Goal: Task Accomplishment & Management: Manage account settings

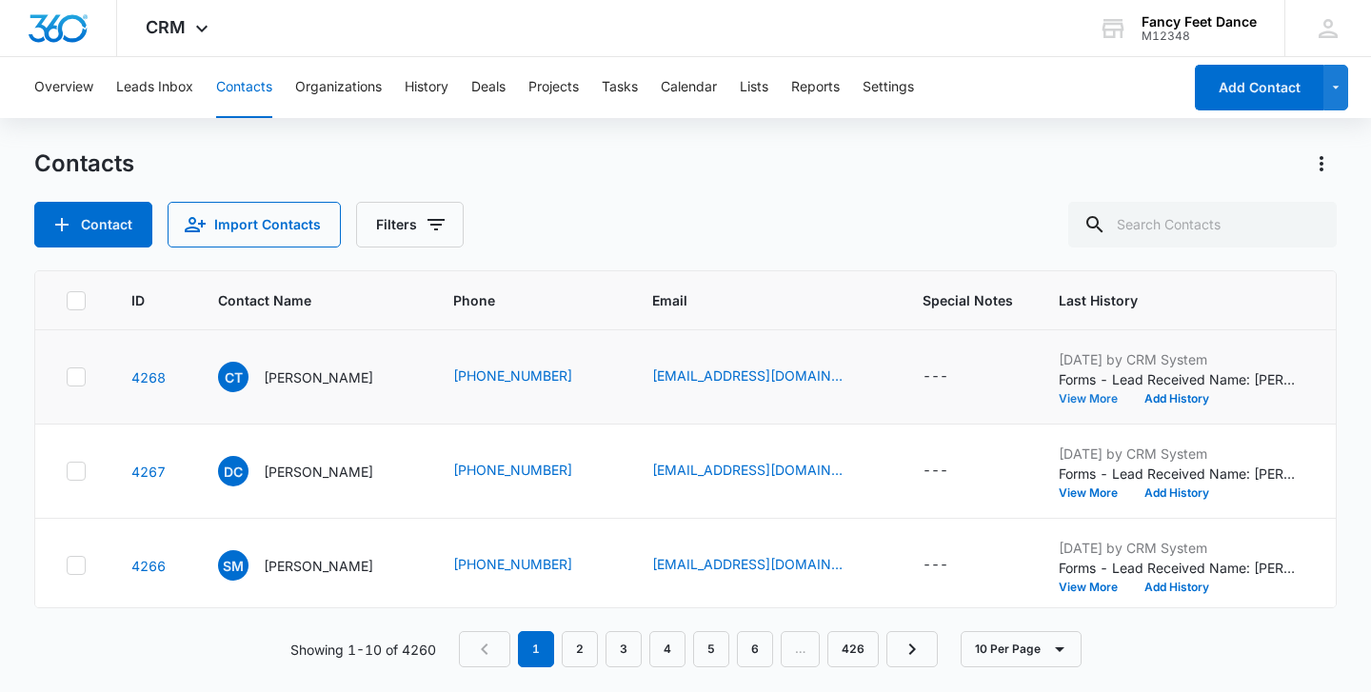
click at [1088, 395] on button "View More" at bounding box center [1094, 398] width 72 height 11
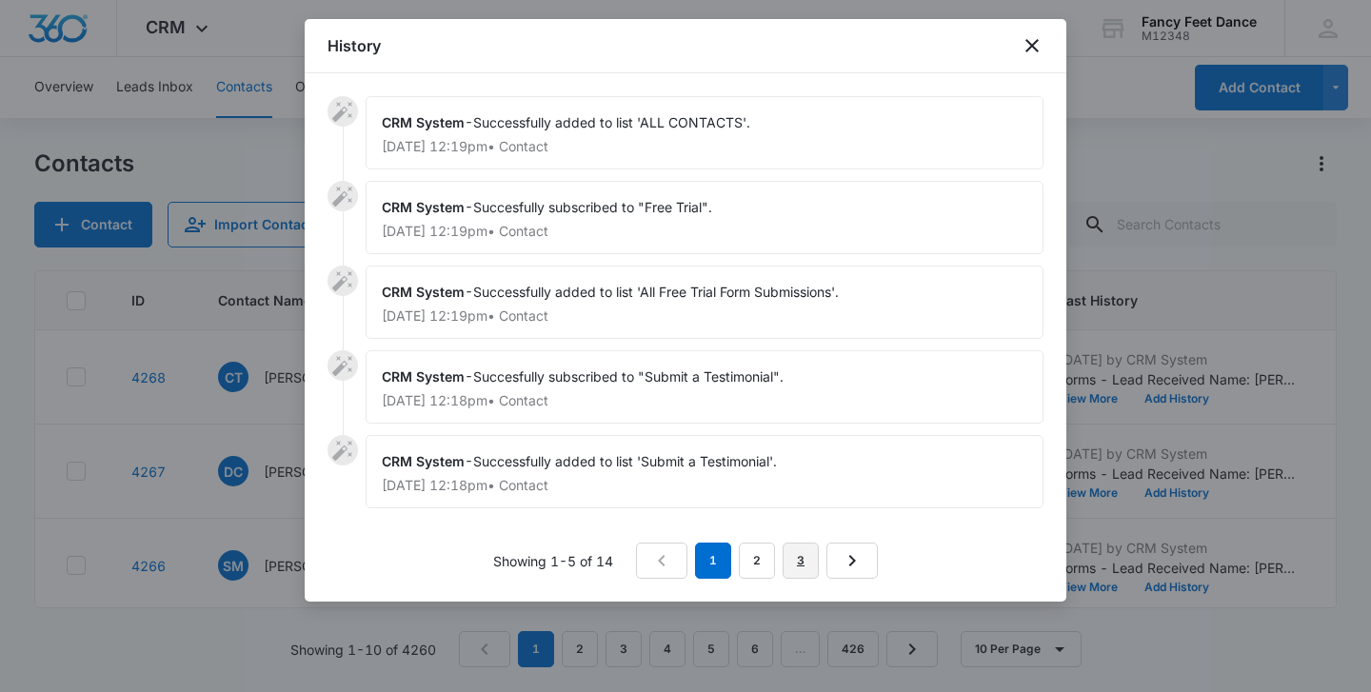
click at [795, 552] on link "3" at bounding box center [800, 561] width 36 height 36
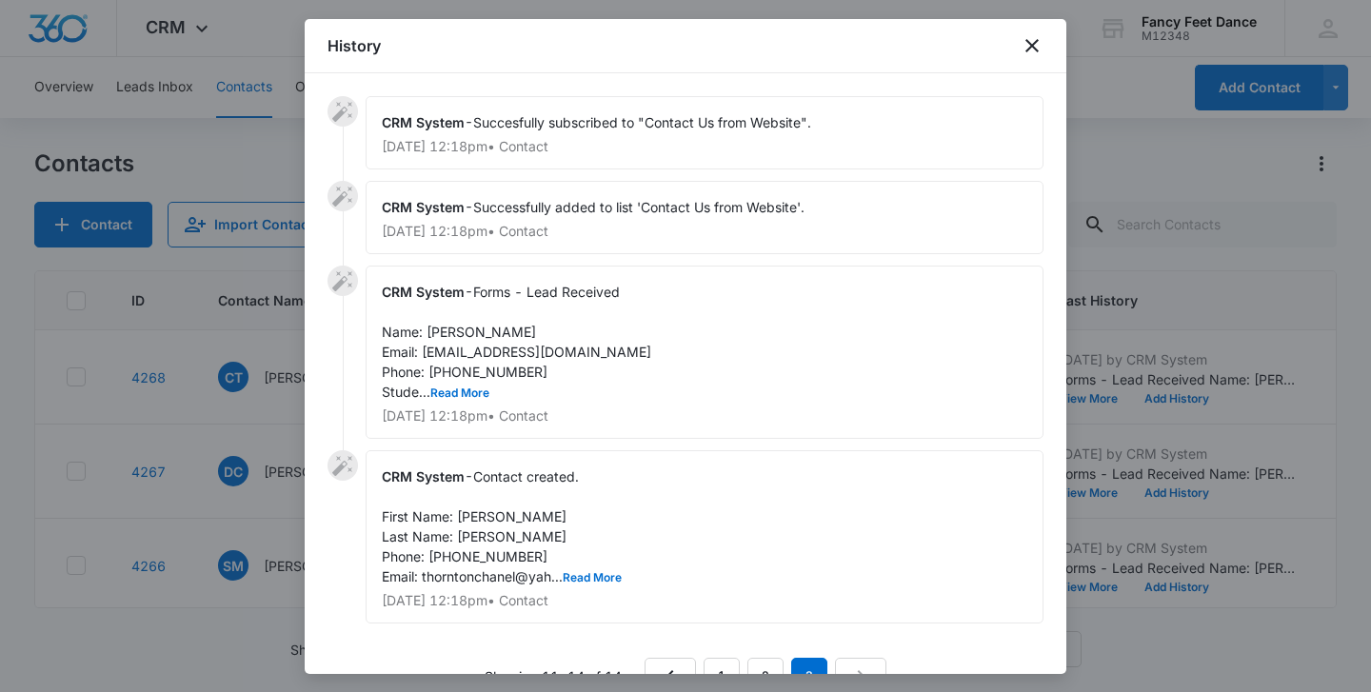
scroll to position [43, 0]
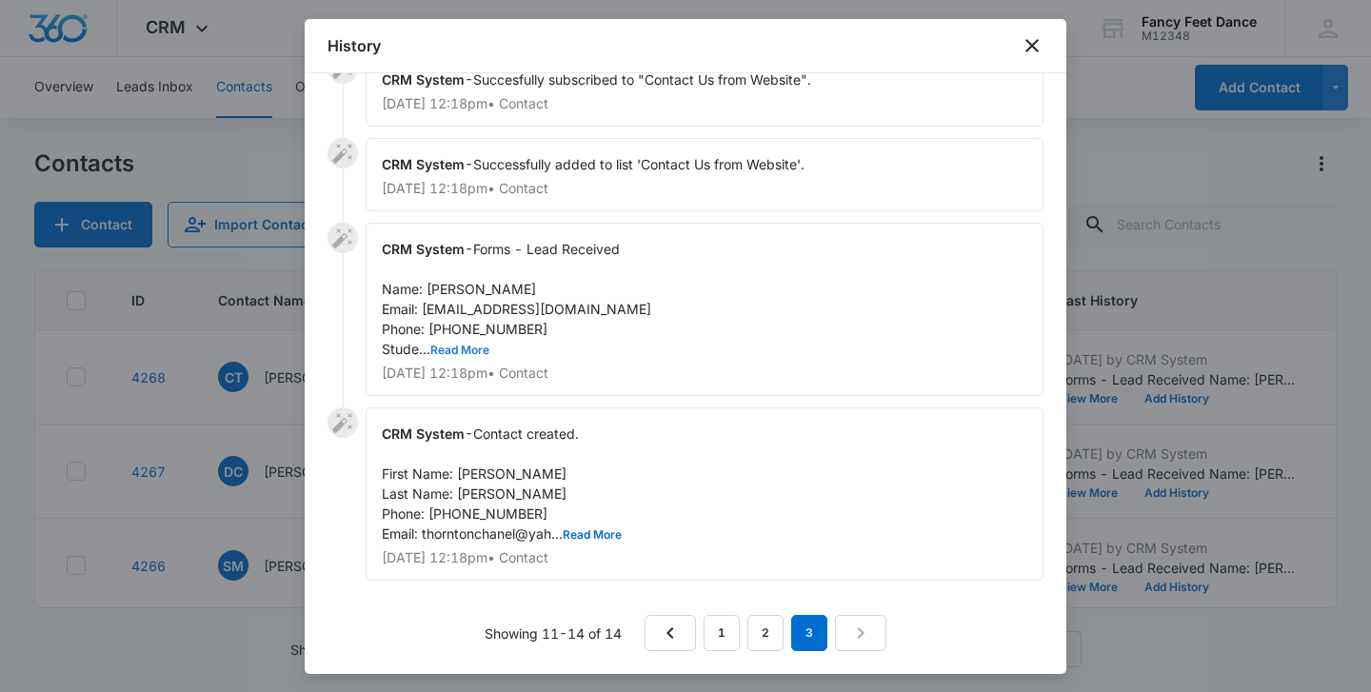
click at [460, 354] on button "Read More" at bounding box center [459, 350] width 59 height 11
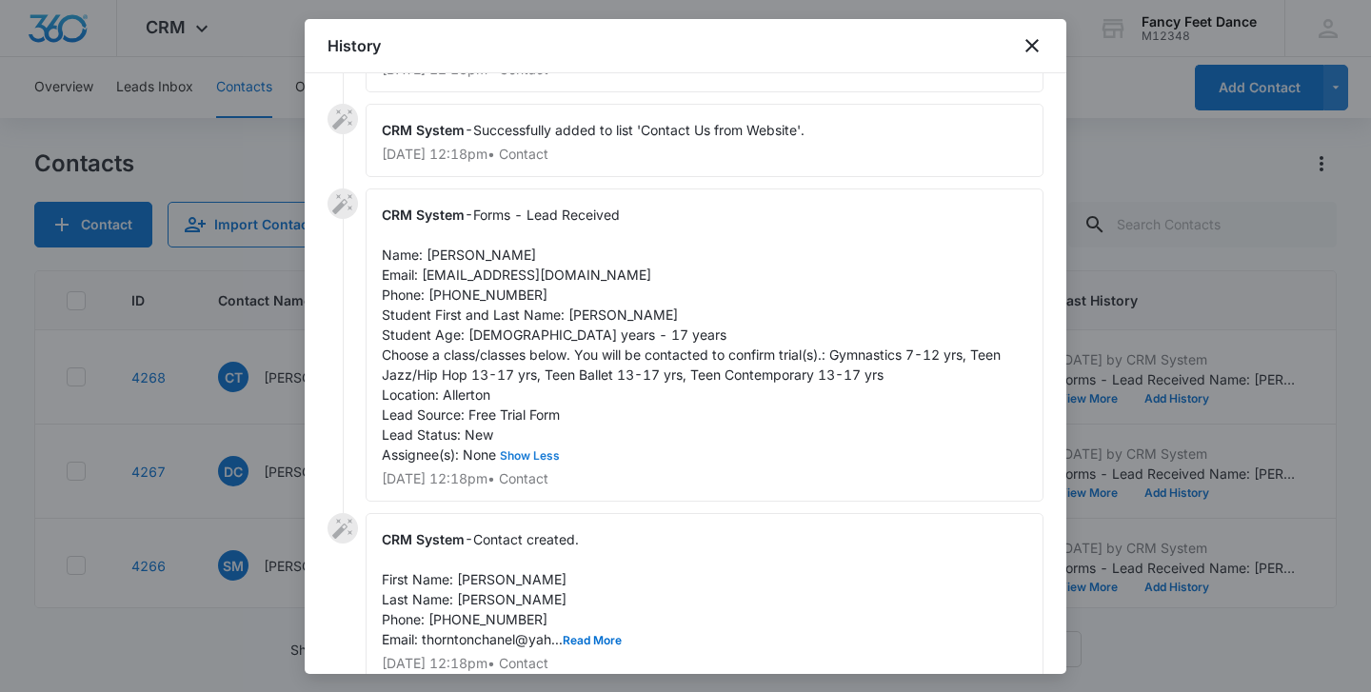
scroll to position [76, 0]
click at [453, 264] on div "CRM System - Forms - Lead Received Name: [PERSON_NAME] Email: [EMAIL_ADDRESS][D…" at bounding box center [704, 345] width 678 height 313
click at [453, 263] on span "Forms - Lead Received Name: [PERSON_NAME] Email: [EMAIL_ADDRESS][DOMAIN_NAME] P…" at bounding box center [693, 335] width 622 height 256
copy span "Chanel"
click at [574, 303] on div "CRM System - Forms - Lead Received Name: [PERSON_NAME] Email: [EMAIL_ADDRESS][D…" at bounding box center [704, 345] width 678 height 313
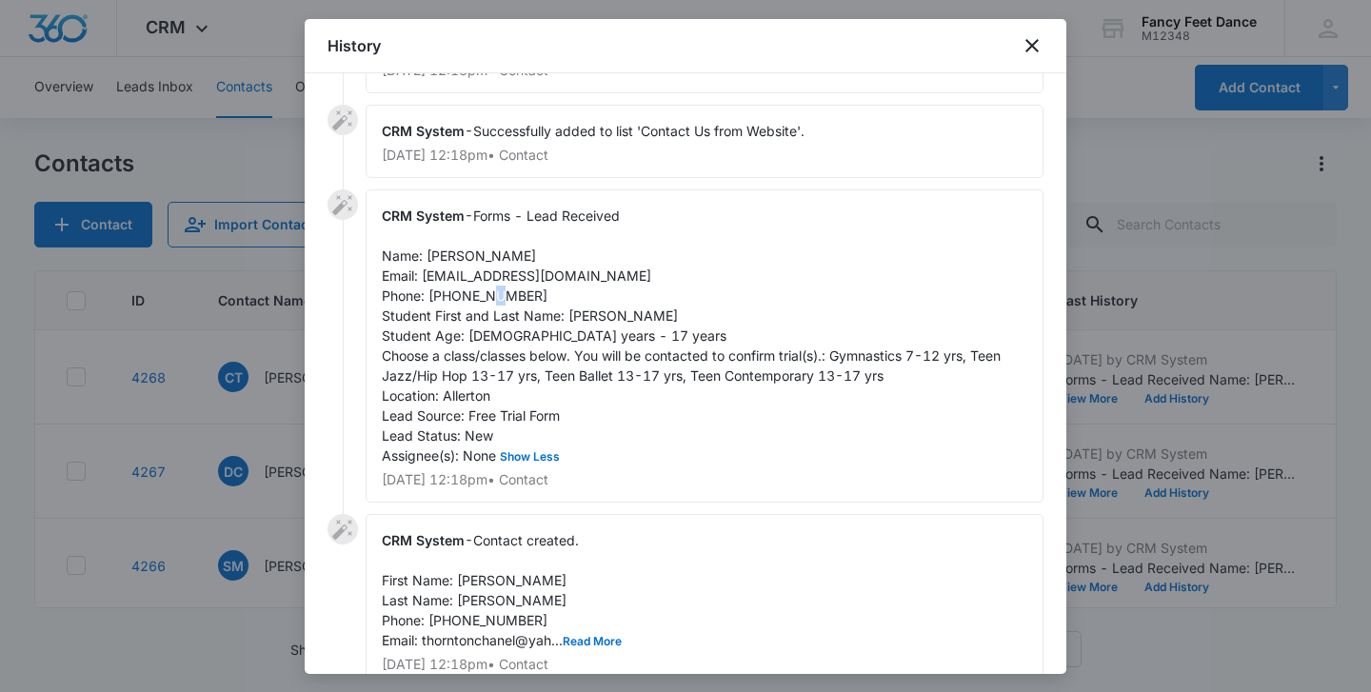
click at [574, 303] on div "CRM System - Forms - Lead Received Name: [PERSON_NAME] Email: [EMAIL_ADDRESS][D…" at bounding box center [704, 345] width 678 height 313
click at [578, 309] on span "Forms - Lead Received Name: [PERSON_NAME] Email: [EMAIL_ADDRESS][DOMAIN_NAME] P…" at bounding box center [693, 335] width 622 height 256
copy span "[PERSON_NAME]"
click at [462, 306] on div "CRM System - Forms - Lead Received Name: [PERSON_NAME] Email: [EMAIL_ADDRESS][D…" at bounding box center [704, 345] width 678 height 313
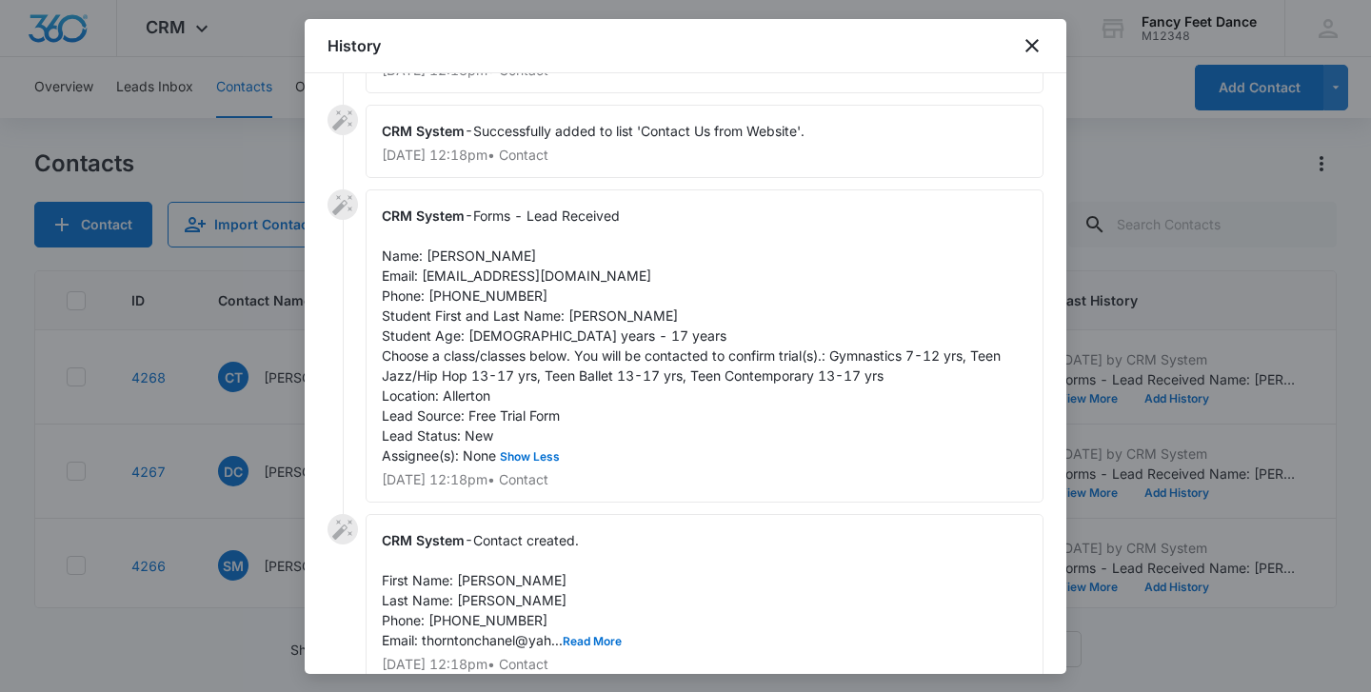
click at [470, 294] on span "Forms - Lead Received Name: [PERSON_NAME] Email: [EMAIL_ADDRESS][DOMAIN_NAME] P…" at bounding box center [693, 335] width 622 height 256
copy span "3478733222"
